Goal: Information Seeking & Learning: Learn about a topic

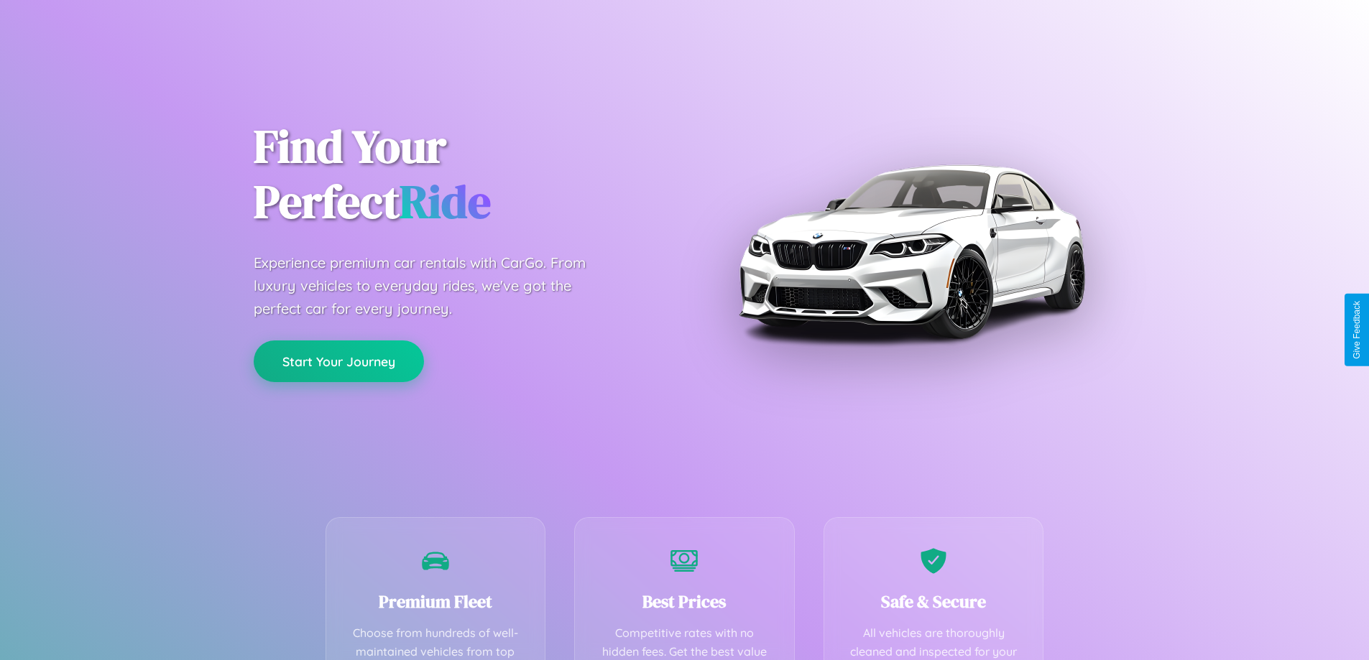
click at [338, 362] on button "Start Your Journey" at bounding box center [339, 362] width 170 height 42
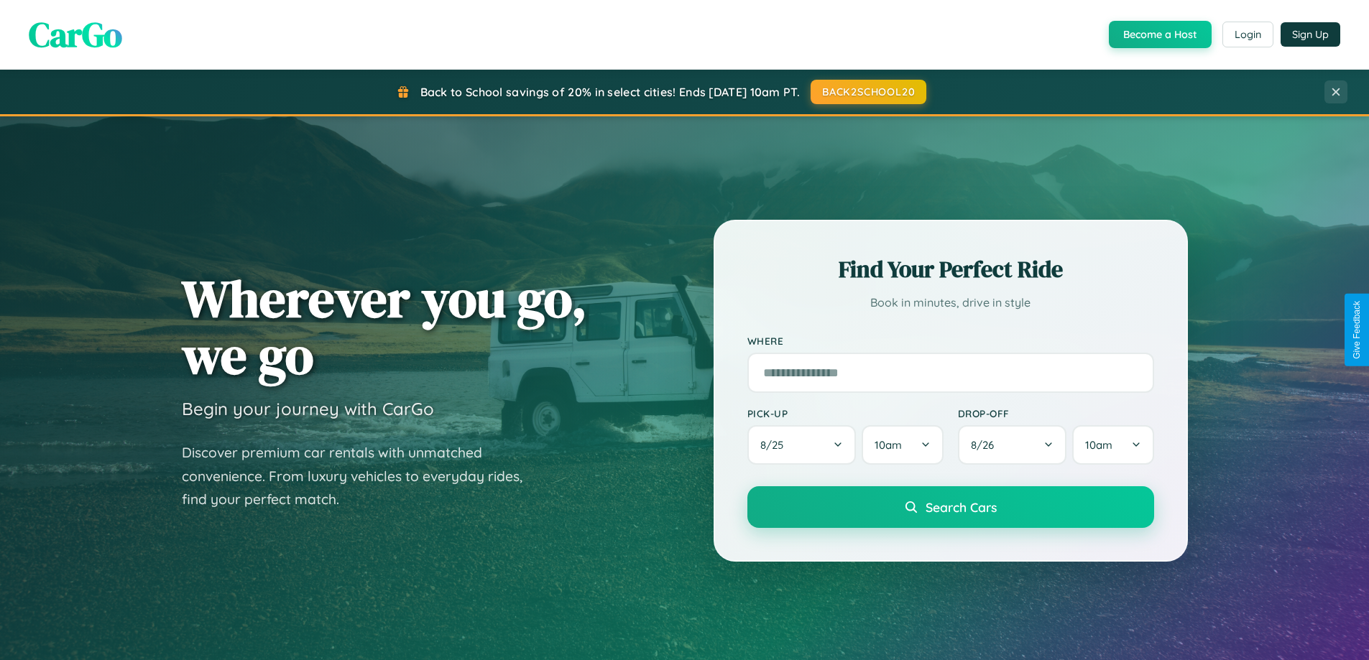
scroll to position [2765, 0]
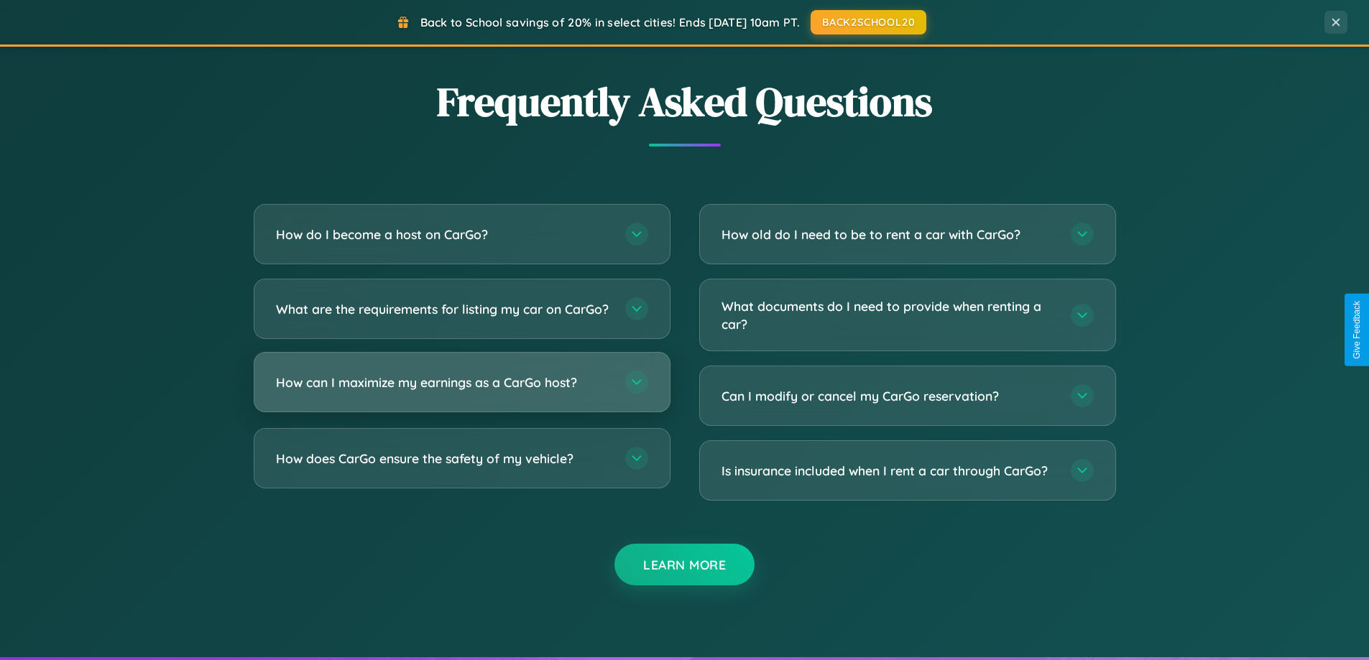
click at [461, 392] on h3 "How can I maximize my earnings as a CarGo host?" at bounding box center [443, 383] width 335 height 18
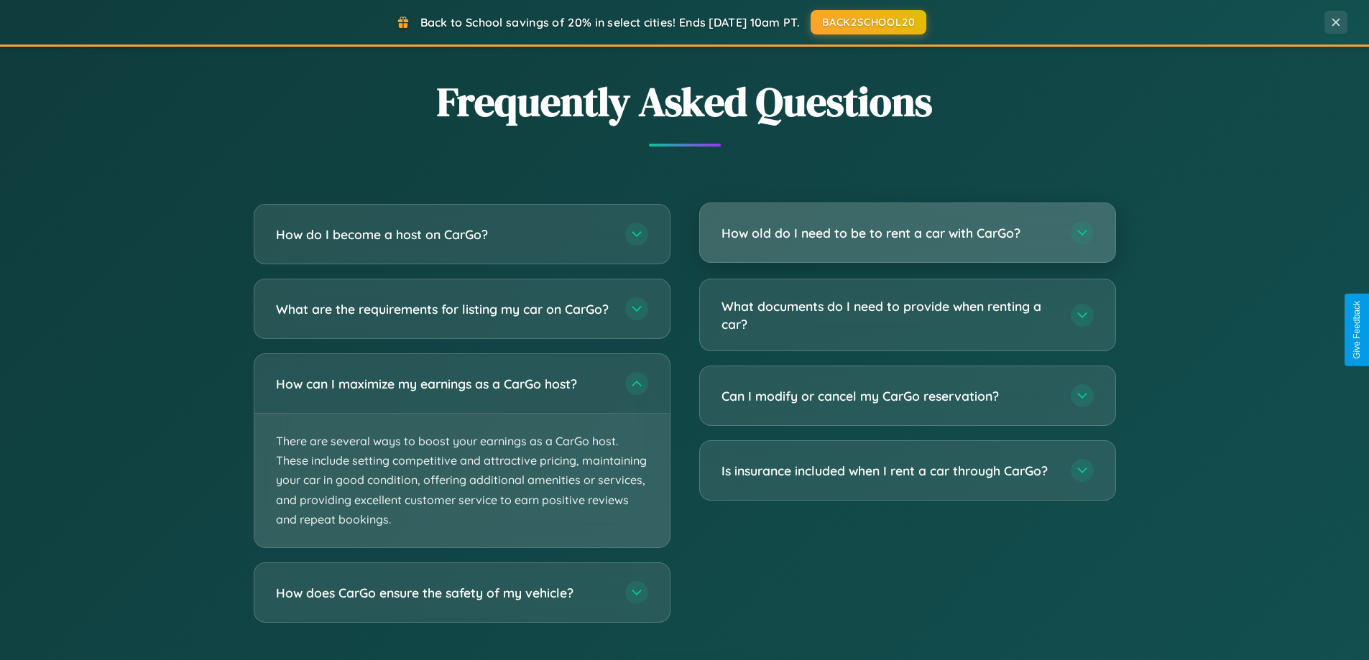
click at [907, 233] on h3 "How old do I need to be to rent a car with CarGo?" at bounding box center [888, 233] width 335 height 18
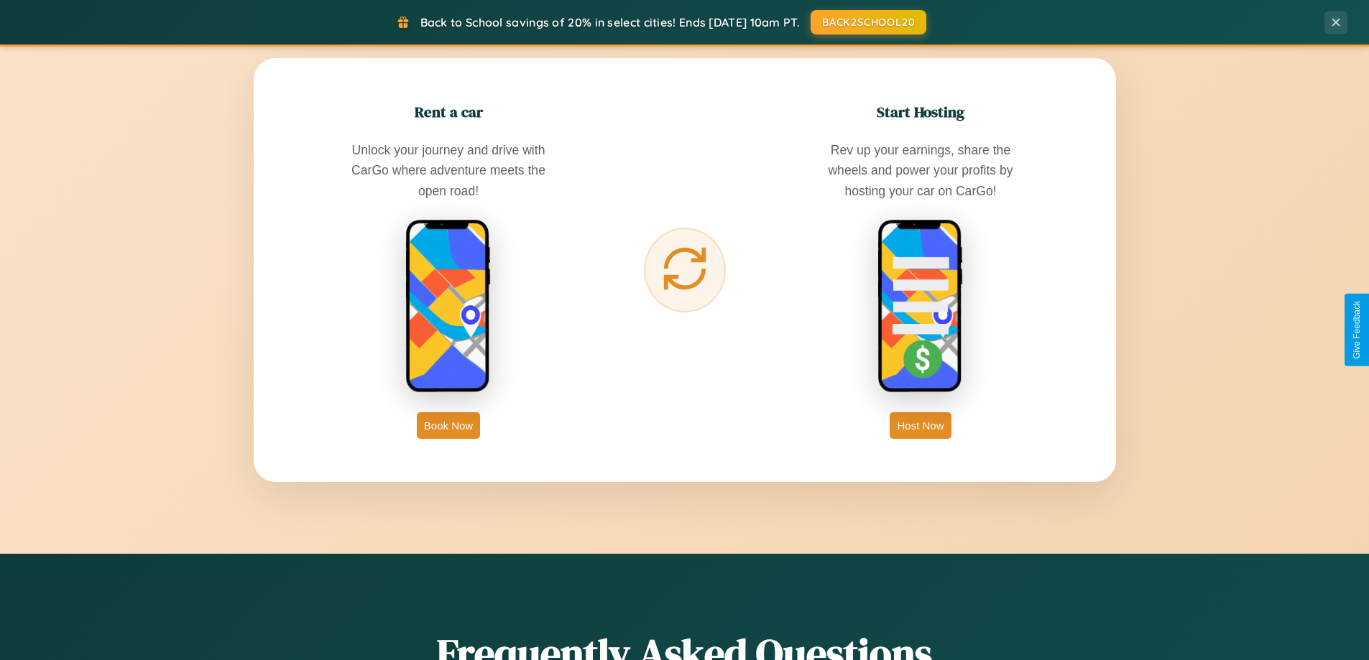
scroll to position [0, 0]
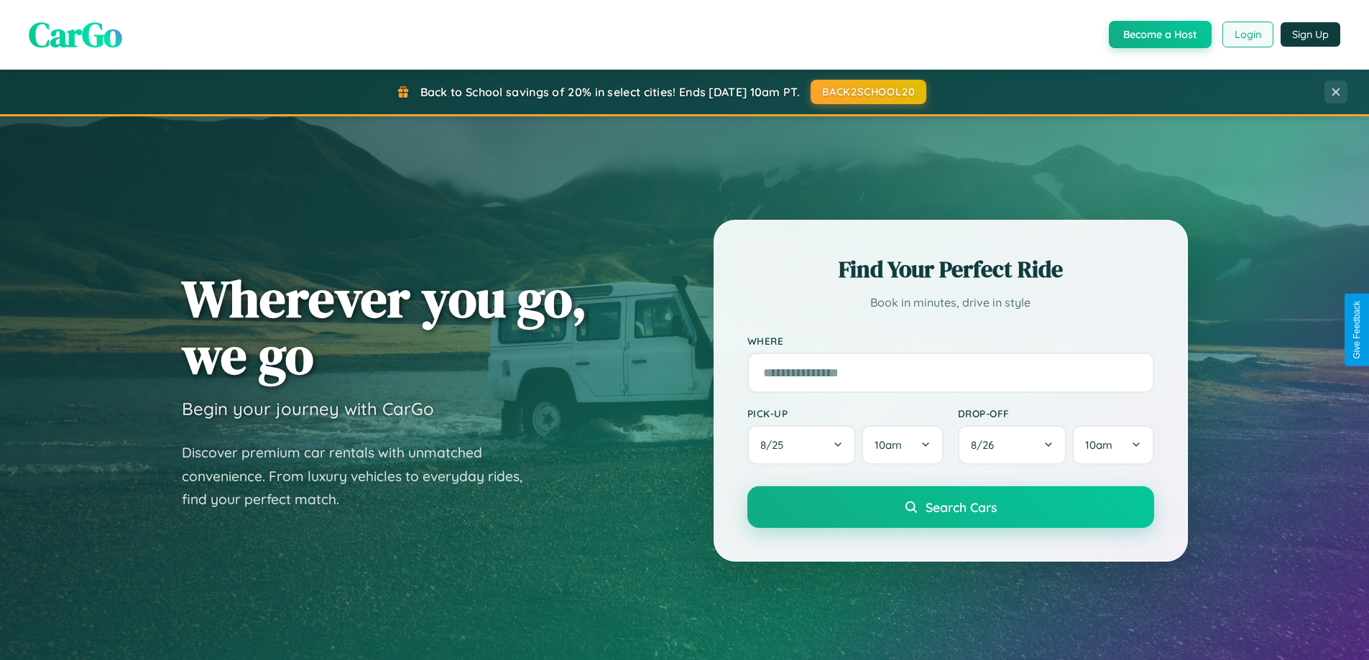
click at [1247, 34] on button "Login" at bounding box center [1247, 35] width 51 height 26
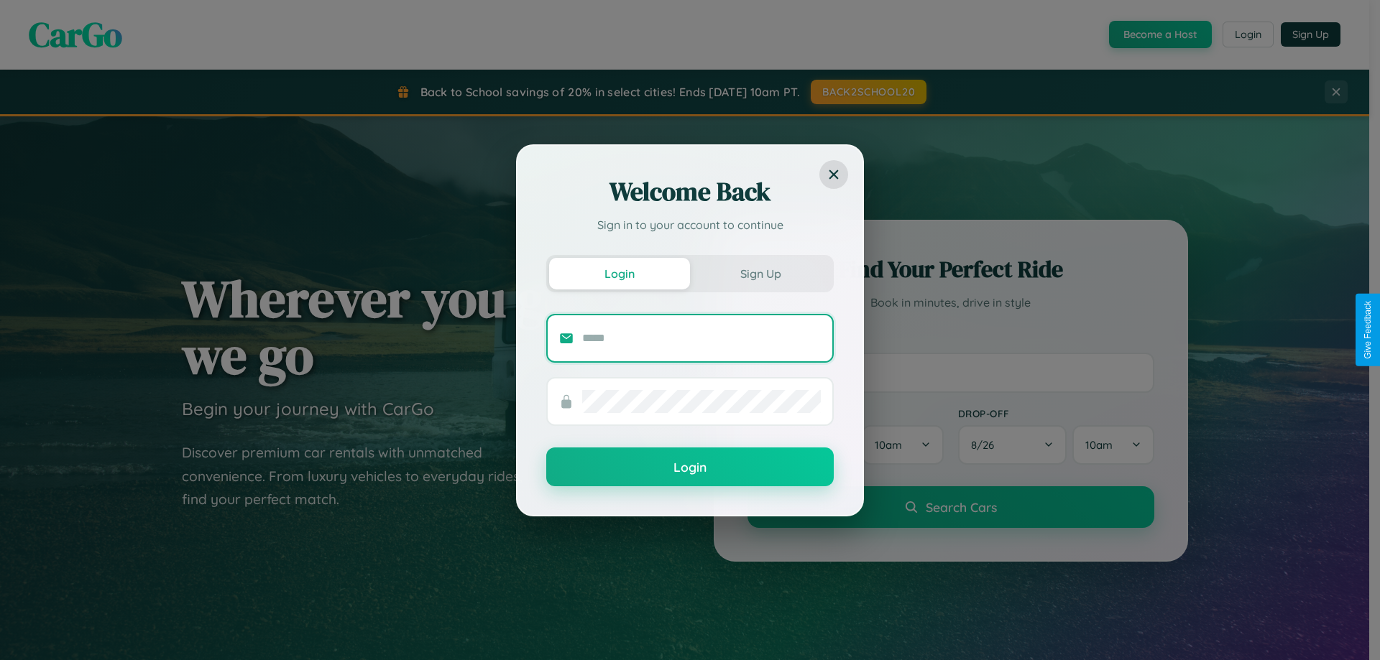
click at [701, 338] on input "text" at bounding box center [701, 338] width 239 height 23
type input "**********"
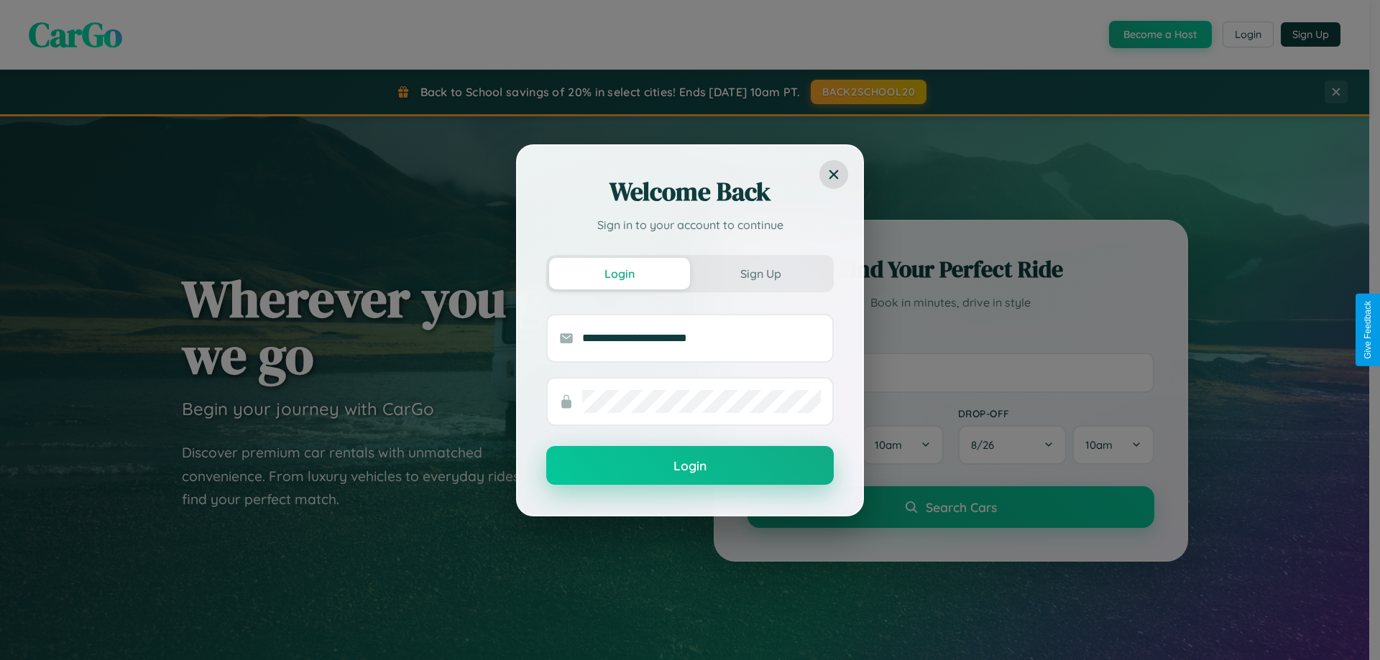
click at [690, 466] on button "Login" at bounding box center [689, 465] width 287 height 39
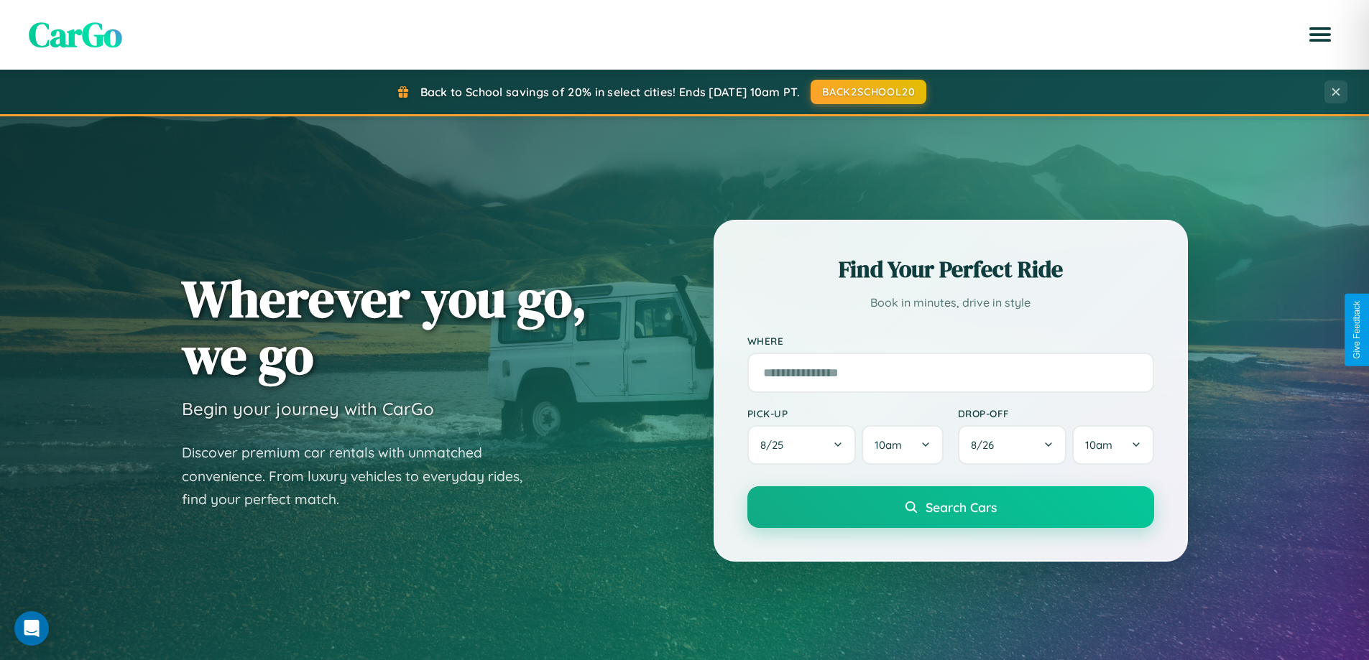
scroll to position [989, 0]
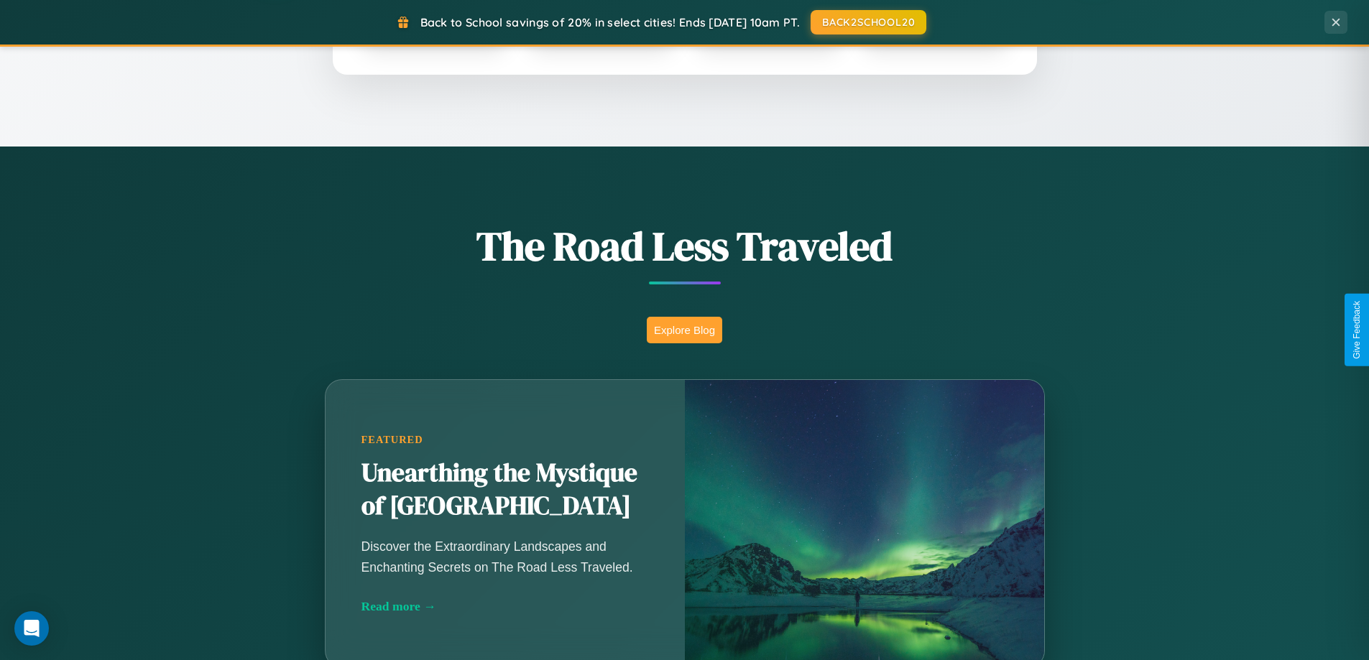
click at [684, 330] on button "Explore Blog" at bounding box center [684, 330] width 75 height 27
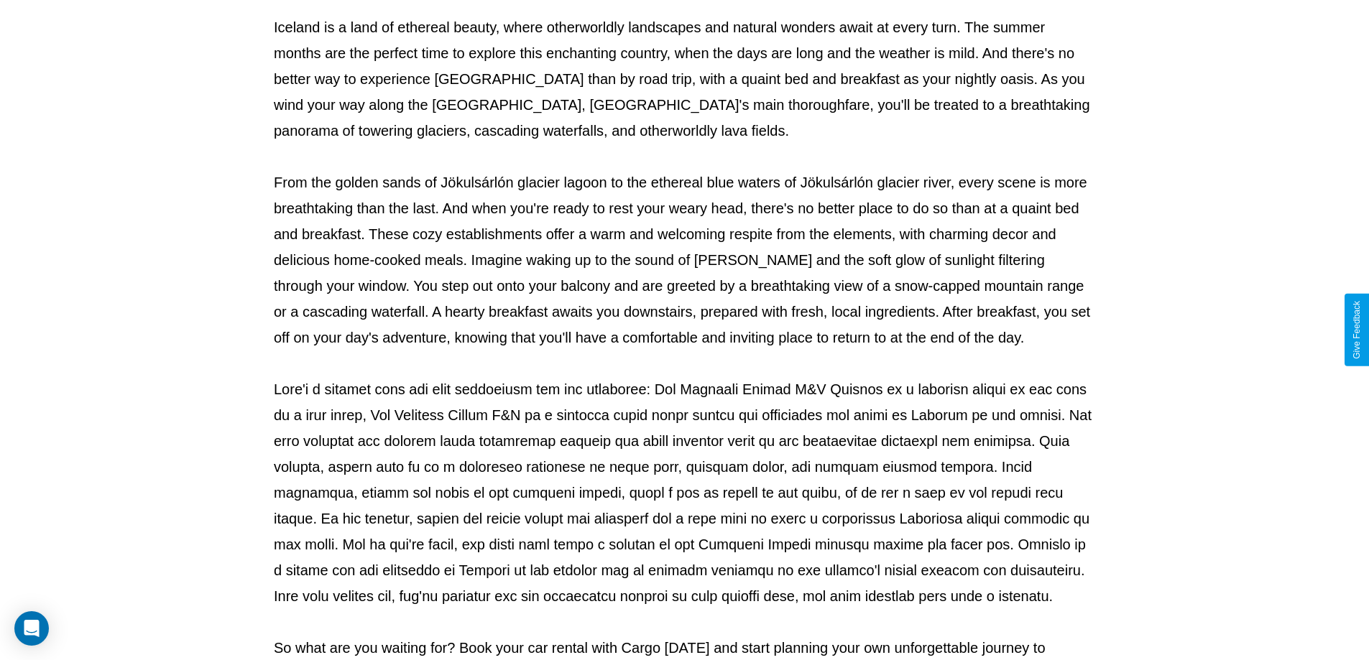
scroll to position [465, 0]
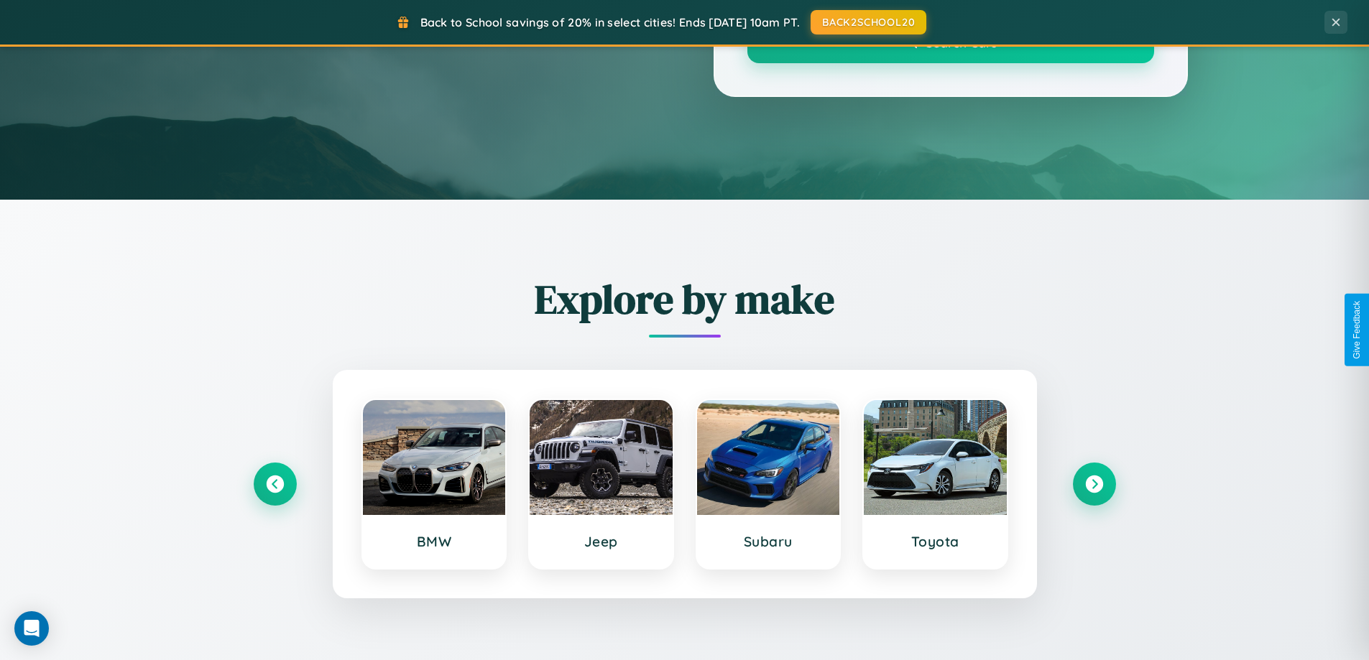
scroll to position [989, 0]
